Goal: Find specific page/section: Find specific page/section

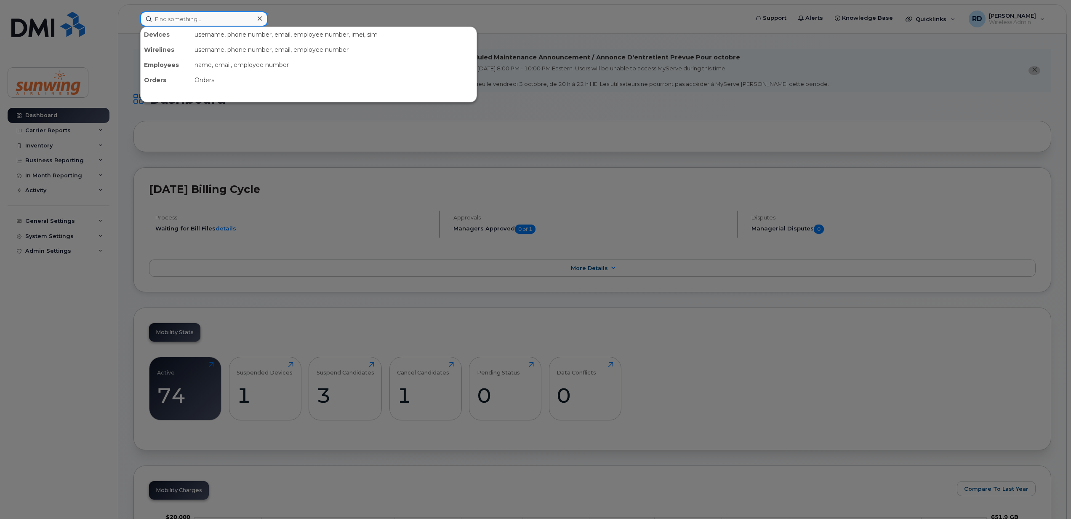
click at [169, 21] on input at bounding box center [204, 18] width 128 height 15
type input "f"
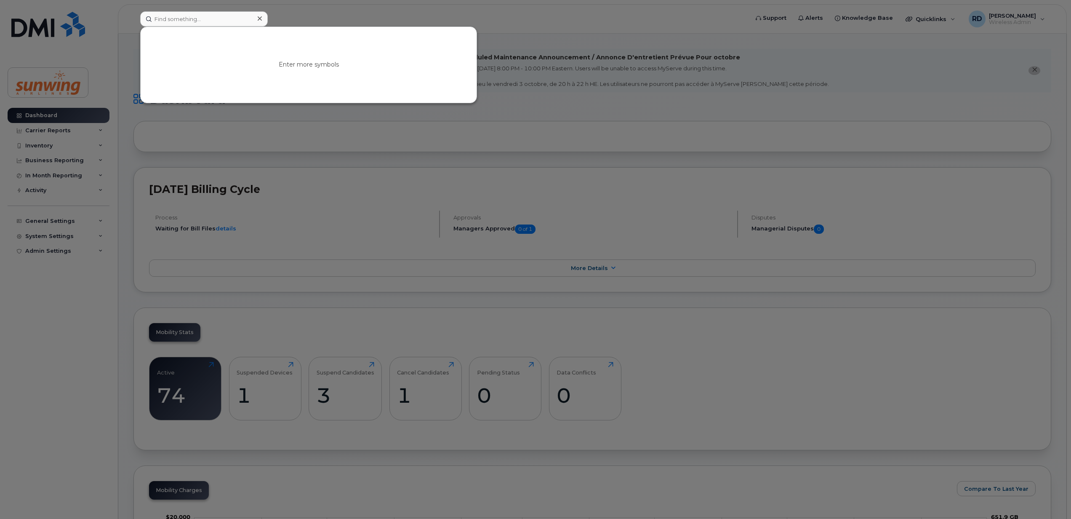
click at [881, 400] on div at bounding box center [535, 259] width 1071 height 519
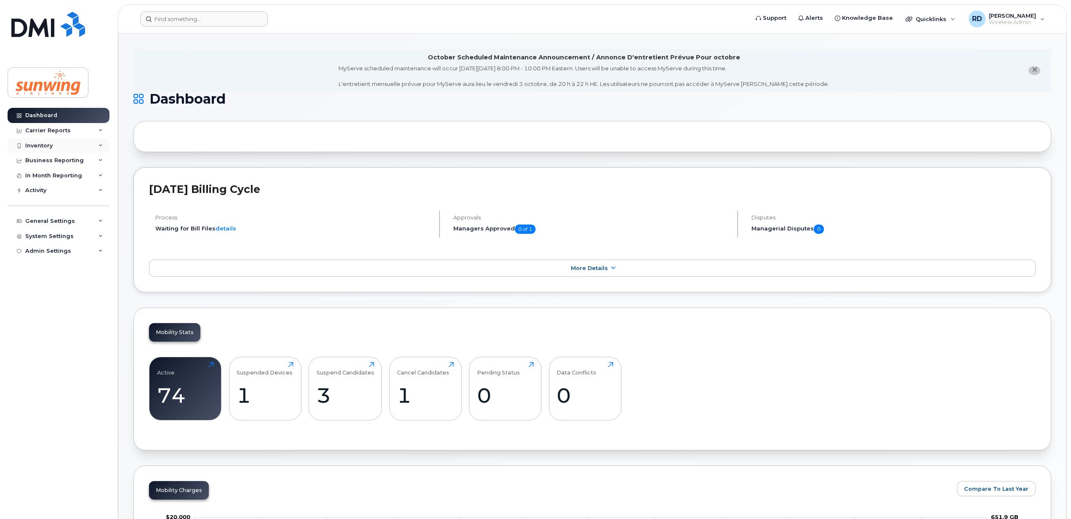
click at [52, 146] on div "Inventory" at bounding box center [59, 145] width 102 height 15
click at [56, 160] on div "Mobility Devices" at bounding box center [53, 161] width 48 height 8
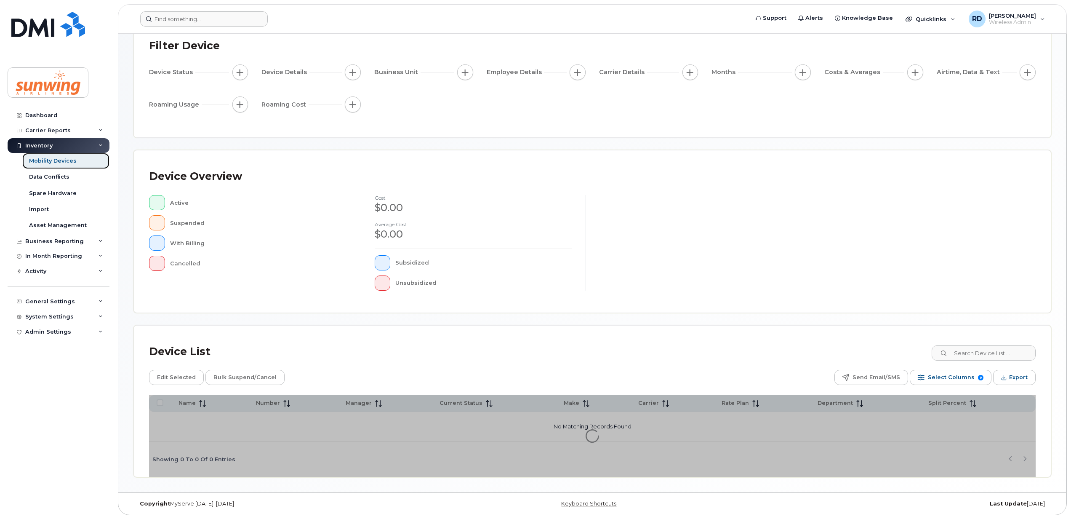
scroll to position [61, 0]
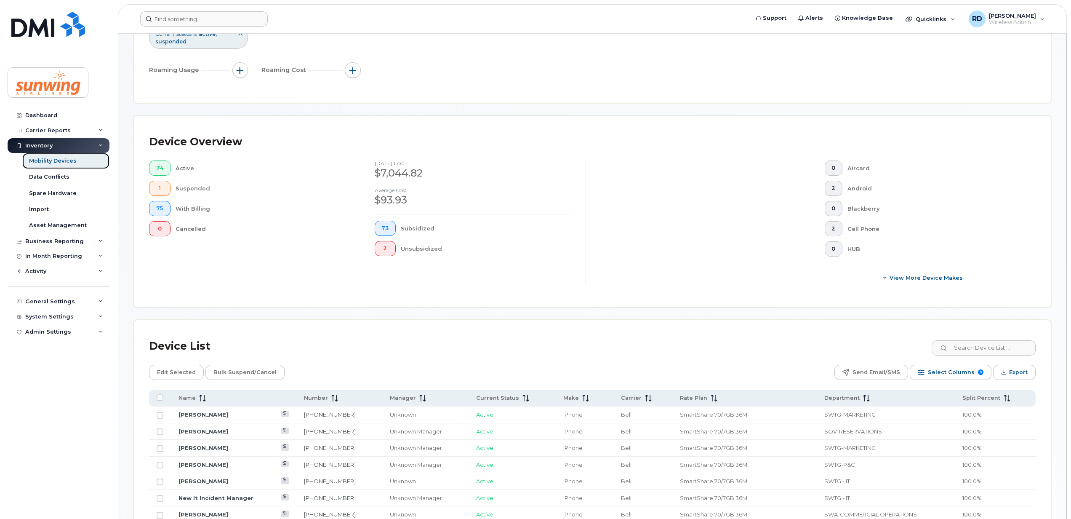
scroll to position [230, 0]
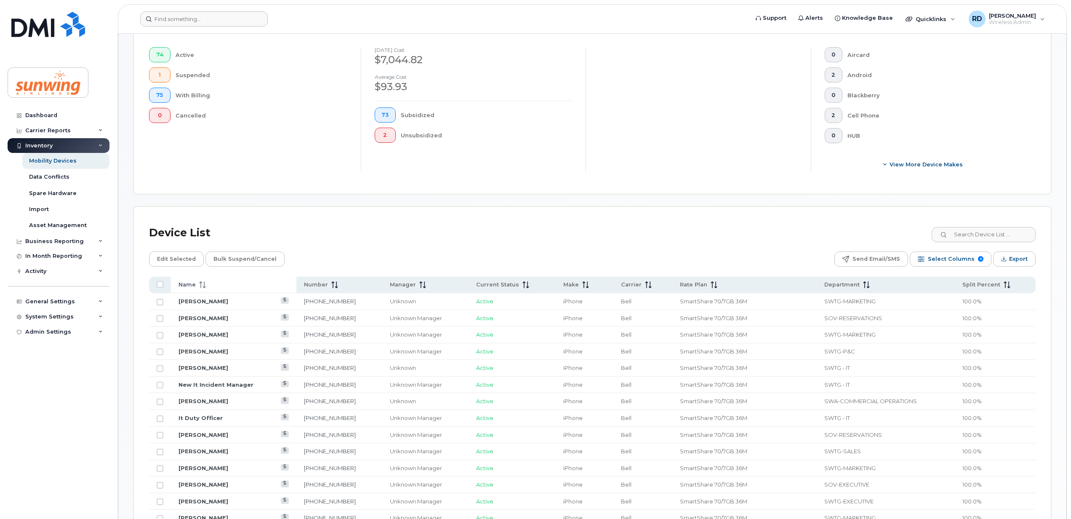
click at [196, 287] on span at bounding box center [201, 285] width 10 height 8
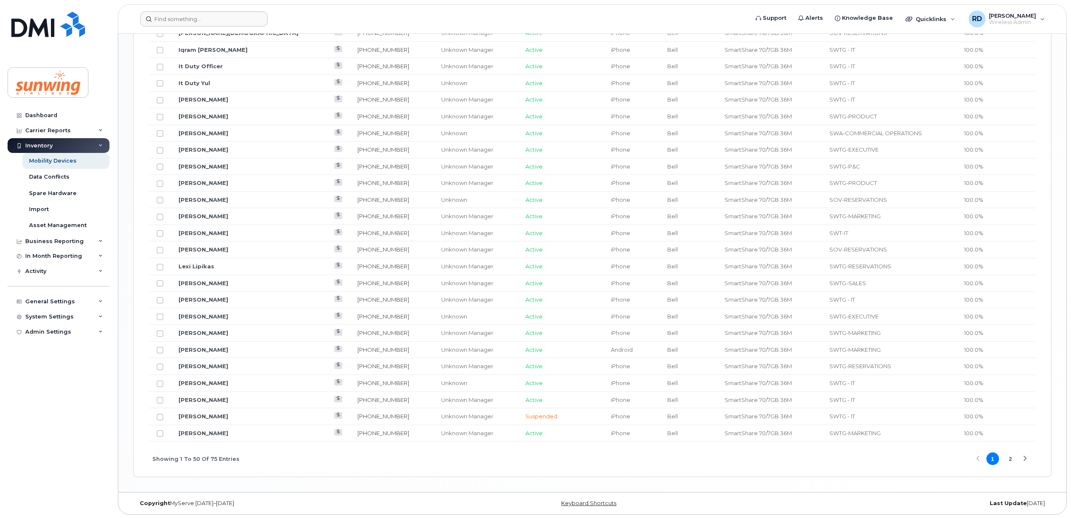
scroll to position [922, 0]
click at [1012, 457] on button "2" at bounding box center [1010, 458] width 13 height 13
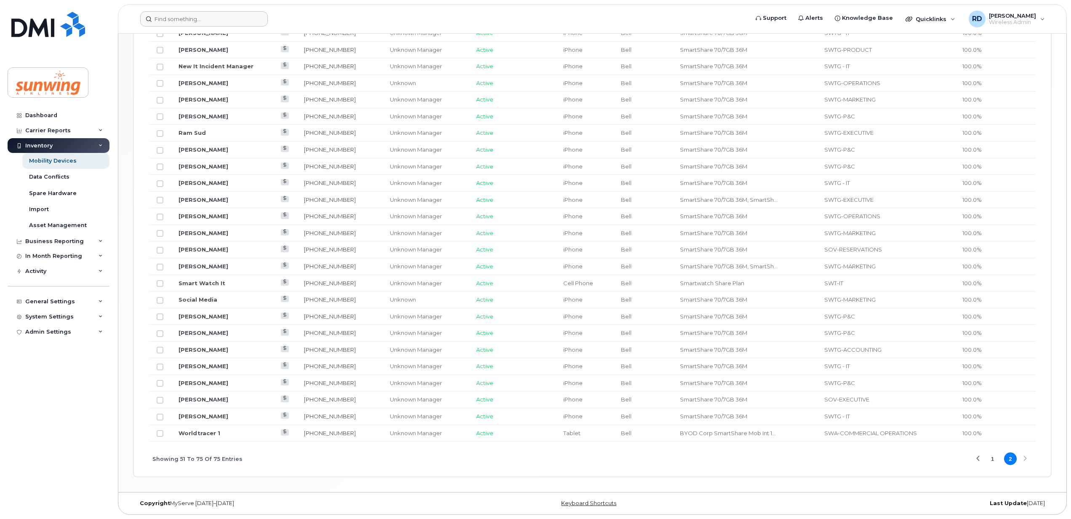
scroll to position [502, 0]
click at [195, 431] on link "Worldtracer 1" at bounding box center [200, 433] width 42 height 7
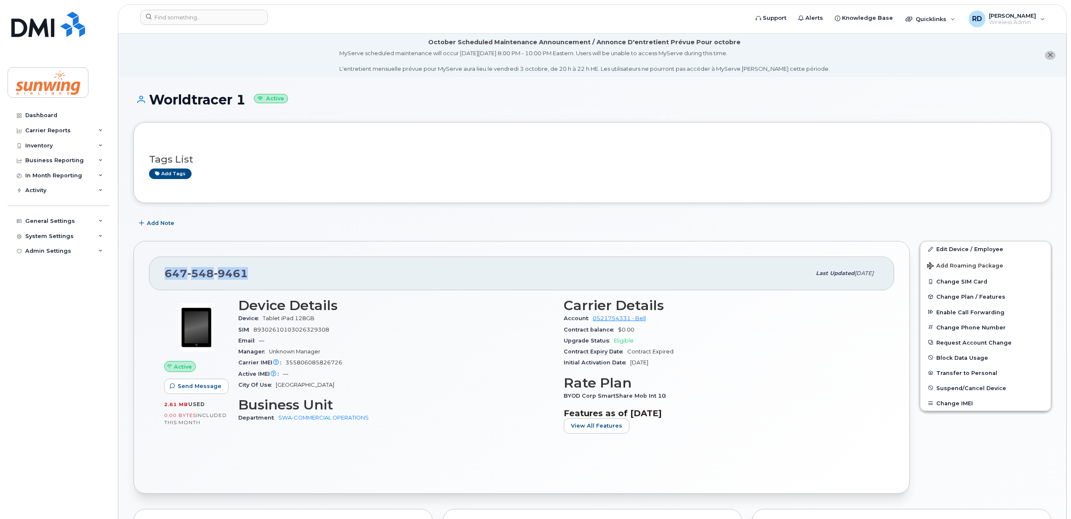
drag, startPoint x: 256, startPoint y: 273, endPoint x: 162, endPoint y: 275, distance: 93.9
click at [162, 275] on div "647 548 9461 Last updated Aug 15, 2025" at bounding box center [521, 273] width 745 height 34
copy span "647 548 9461"
click at [54, 115] on div "Dashboard" at bounding box center [41, 115] width 32 height 7
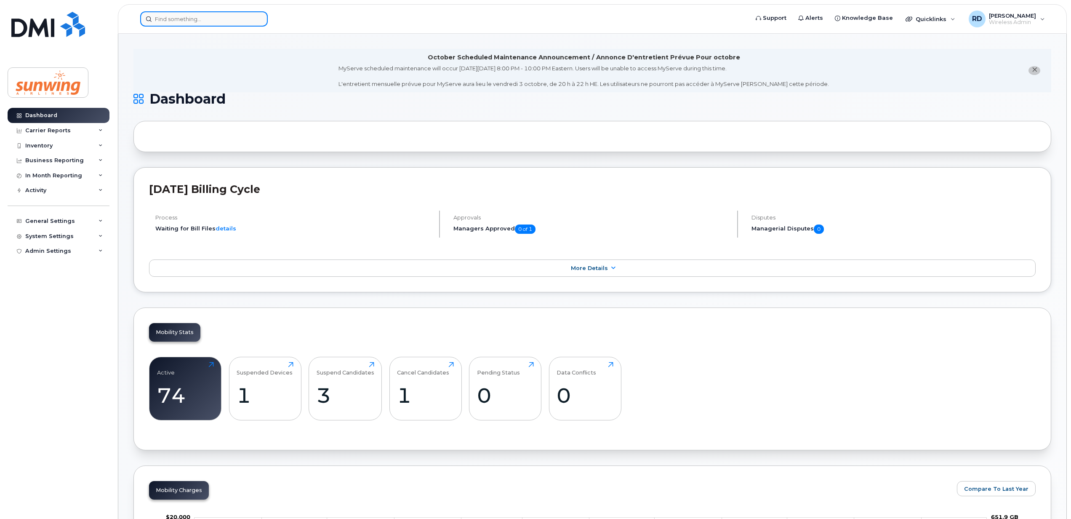
click at [190, 21] on input at bounding box center [204, 18] width 128 height 15
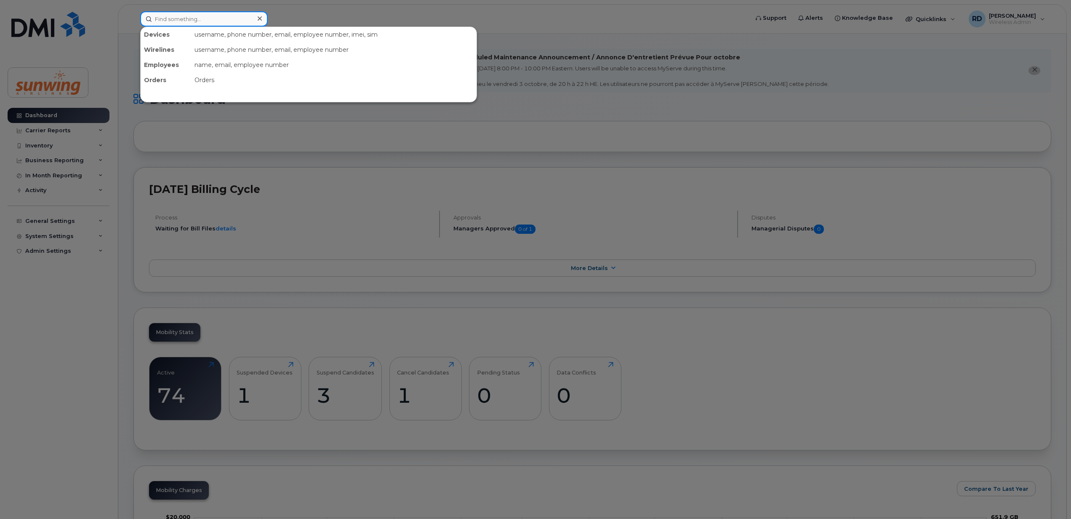
paste input "6473264874"
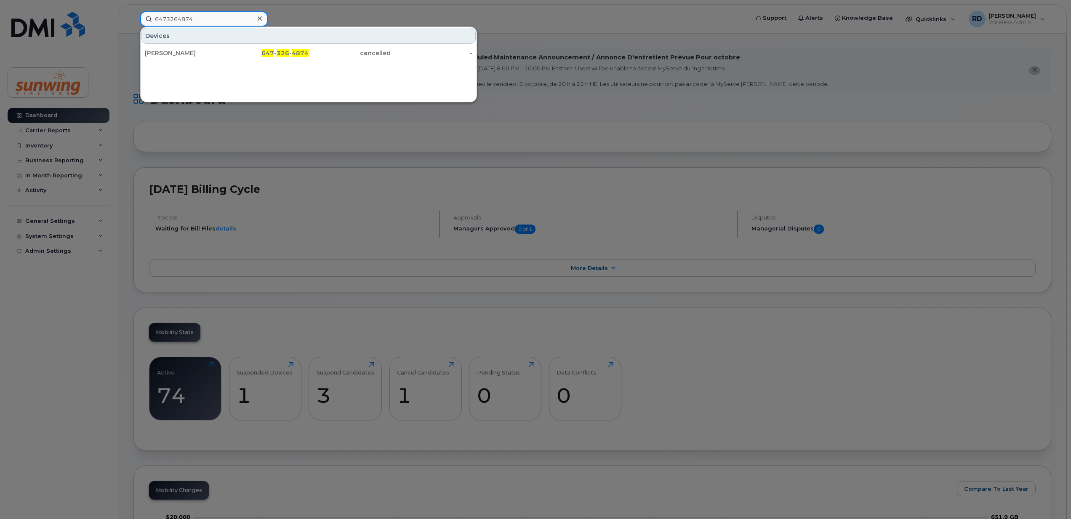
type input "6473264874"
click at [256, 20] on div at bounding box center [260, 19] width 12 height 12
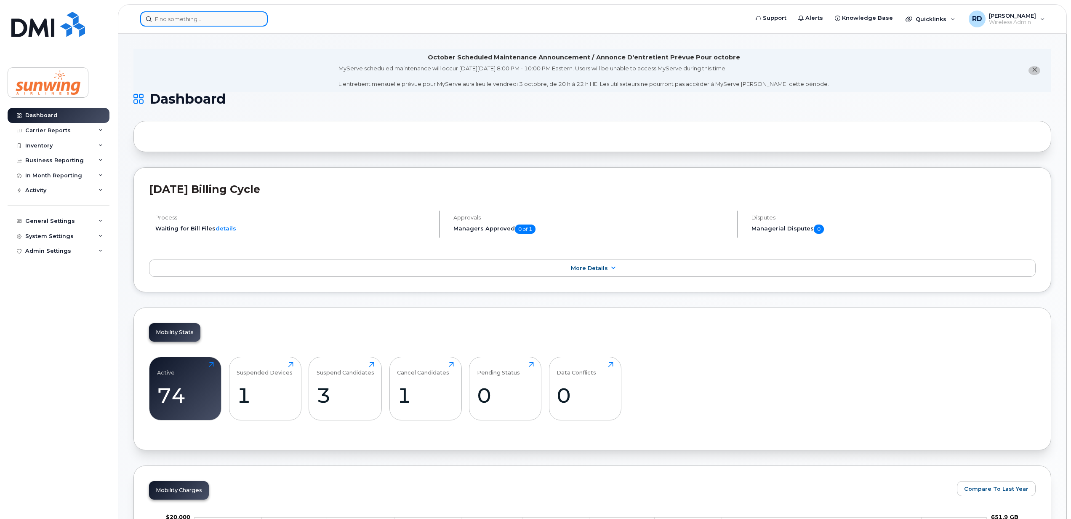
click at [181, 17] on input at bounding box center [204, 18] width 128 height 15
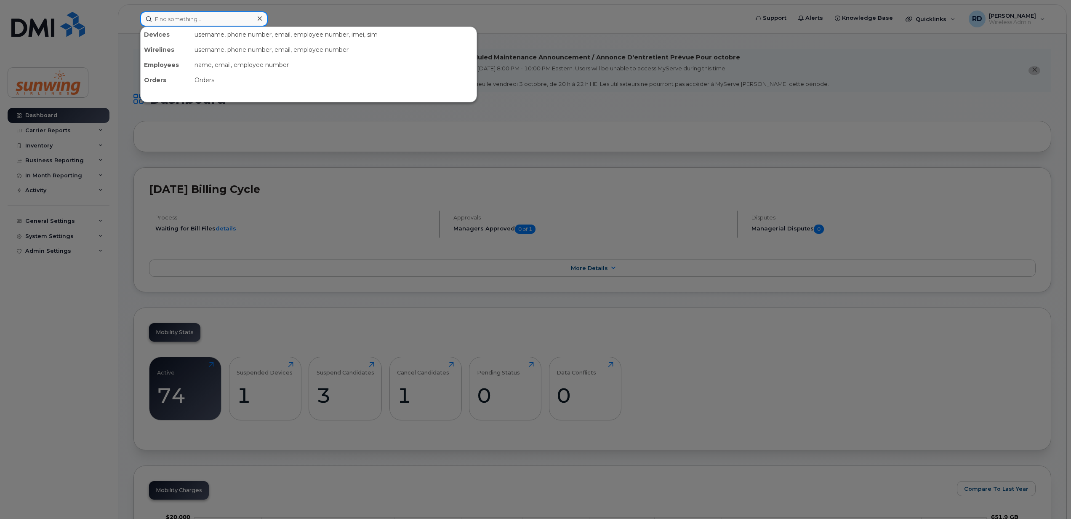
paste input "4164736608"
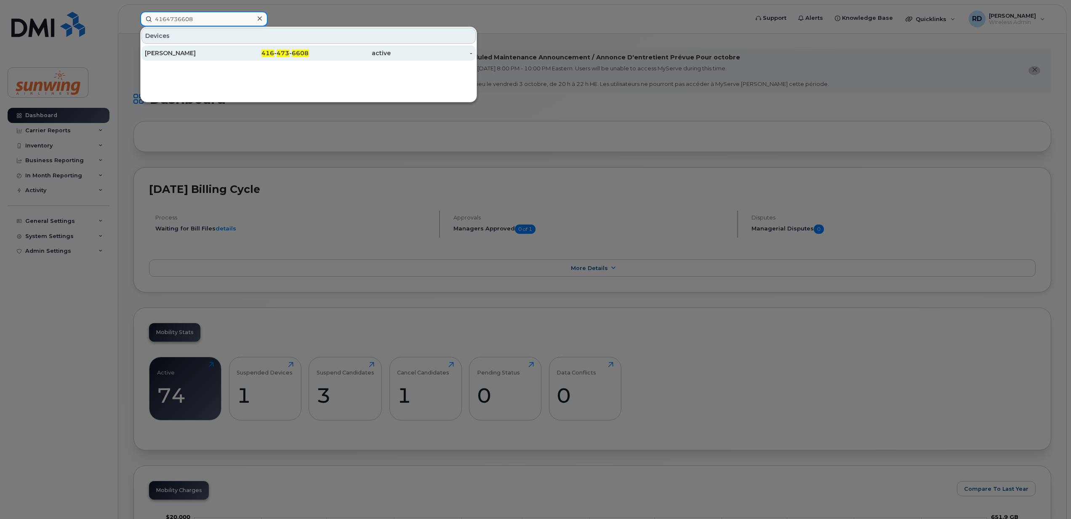
type input "4164736608"
click at [171, 54] on div "[PERSON_NAME]" at bounding box center [186, 53] width 82 height 8
